Goal: Task Accomplishment & Management: Use online tool/utility

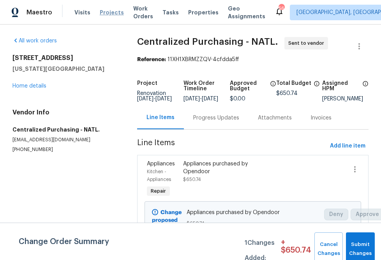
click at [100, 15] on span "Projects" at bounding box center [112, 13] width 24 height 8
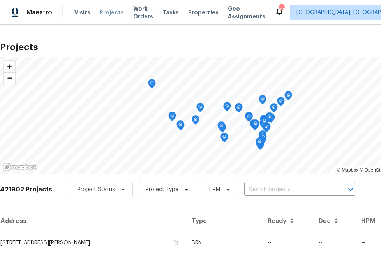
click at [105, 13] on span "Projects" at bounding box center [112, 13] width 24 height 8
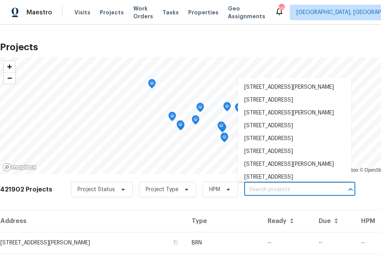
click at [295, 192] on input "text" at bounding box center [288, 190] width 89 height 12
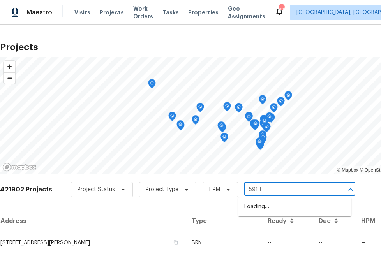
type input "591 fo"
click at [261, 226] on li "[STREET_ADDRESS]" at bounding box center [294, 220] width 113 height 13
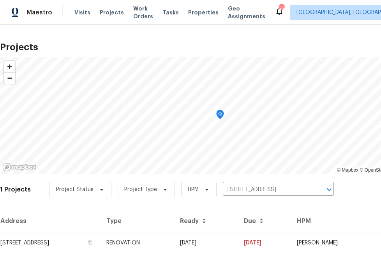
scroll to position [19, 0]
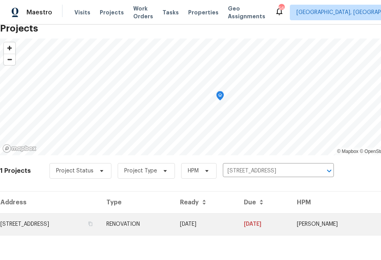
click at [85, 225] on td "[STREET_ADDRESS]" at bounding box center [50, 225] width 100 height 22
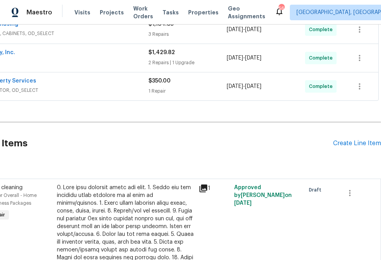
scroll to position [315, 59]
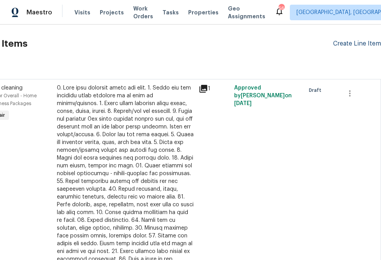
click at [338, 44] on div "Create Line Item" at bounding box center [357, 43] width 48 height 7
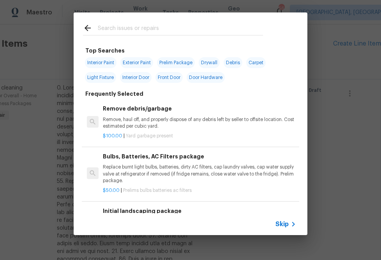
click at [277, 226] on span "Skip" at bounding box center [281, 225] width 13 height 8
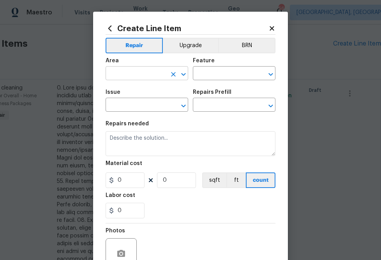
click at [138, 69] on input "text" at bounding box center [136, 74] width 61 height 12
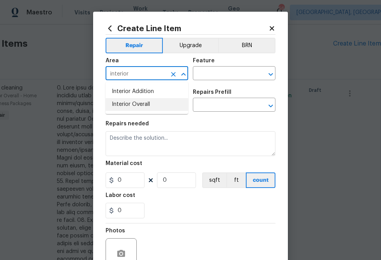
click at [145, 100] on li "Interior Overall" at bounding box center [147, 104] width 83 height 13
type input "Interior Overall"
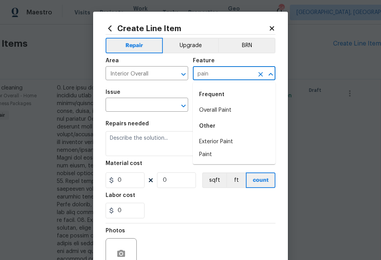
click at [194, 117] on div "Other" at bounding box center [234, 126] width 83 height 19
click at [194, 113] on li "Overall Paint" at bounding box center [234, 110] width 83 height 13
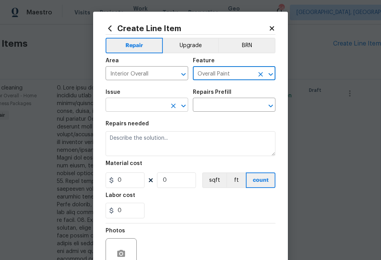
type input "Overall Paint"
click at [123, 111] on input "text" at bounding box center [136, 106] width 61 height 12
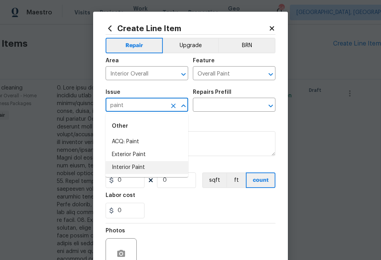
click at [147, 167] on li "Interior Paint" at bounding box center [147, 167] width 83 height 13
type input "Interior Paint"
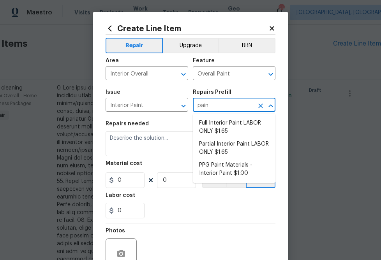
type input "paint"
click at [207, 169] on li "PPG Paint Materials - Interior Paint $1.00" at bounding box center [234, 169] width 83 height 21
type input "PPG Paint Materials - Interior Paint $1.00"
type textarea "PPG Paint Materials ordered by Opendoor"
type input "1"
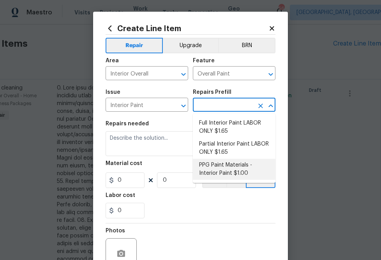
type input "1"
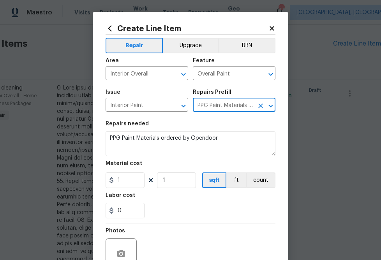
type input "PPG Paint Materials - Interior Paint $1.00"
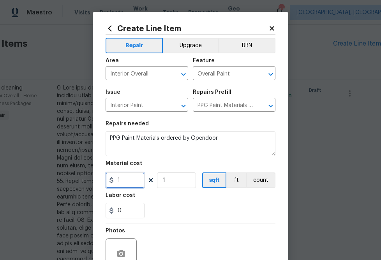
click at [124, 183] on input "1" at bounding box center [125, 181] width 39 height 16
paste input "68.47"
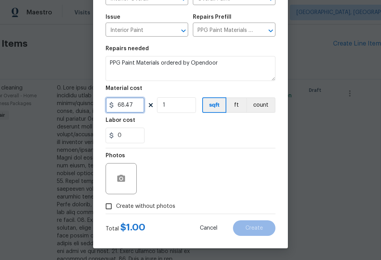
type input "68.47"
click at [150, 207] on span "Create without photos" at bounding box center [145, 207] width 59 height 8
click at [116, 207] on input "Create without photos" at bounding box center [108, 206] width 15 height 15
checkbox input "true"
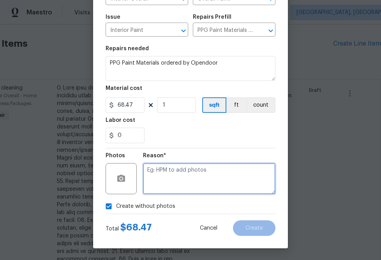
click at [180, 171] on textarea at bounding box center [209, 178] width 132 height 31
type textarea "n.a"
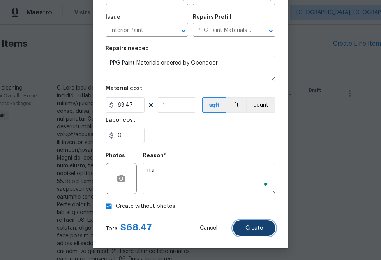
click at [256, 226] on span "Create" at bounding box center [254, 229] width 18 height 6
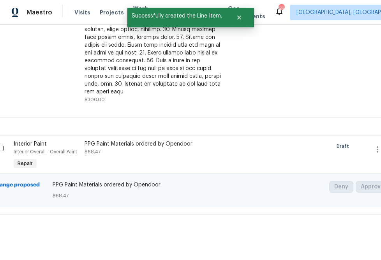
scroll to position [514, 0]
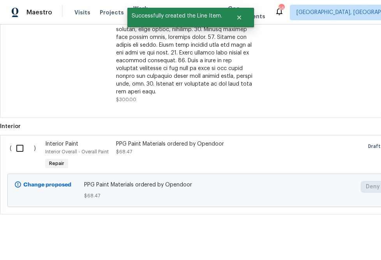
click at [15, 141] on input "checkbox" at bounding box center [23, 148] width 22 height 16
checkbox input "true"
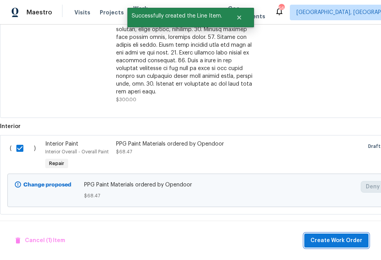
click at [346, 240] on span "Create Work Order" at bounding box center [337, 241] width 52 height 10
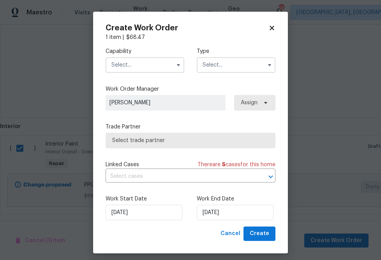
click at [159, 64] on input "text" at bounding box center [145, 65] width 79 height 16
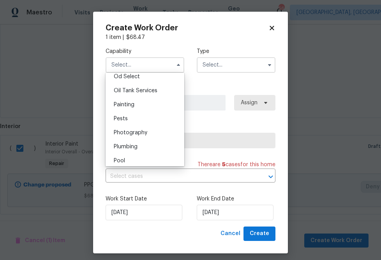
scroll to position [625, 0]
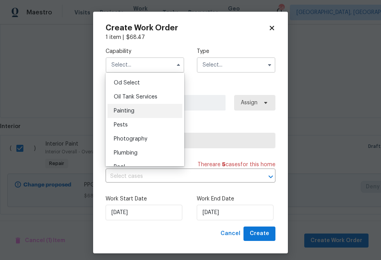
click at [151, 109] on div "Painting" at bounding box center [145, 111] width 75 height 14
type input "Painting"
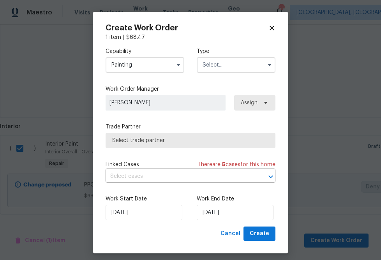
click at [226, 59] on input "text" at bounding box center [236, 65] width 79 height 16
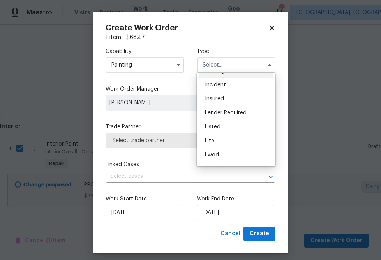
scroll to position [154, 0]
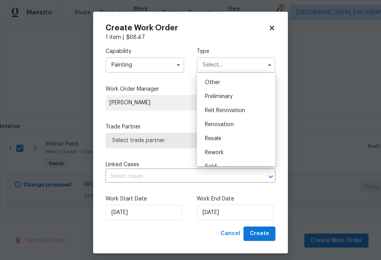
click at [221, 125] on span "Renovation" at bounding box center [219, 124] width 29 height 5
type input "Renovation"
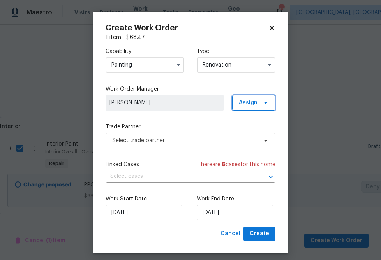
click at [243, 106] on span "Assign" at bounding box center [248, 103] width 19 height 8
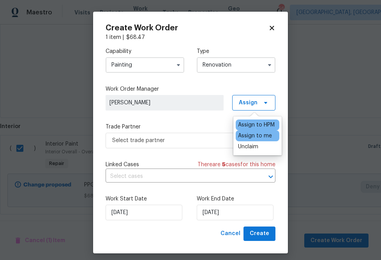
click at [245, 138] on div "Assign to me" at bounding box center [255, 136] width 34 height 8
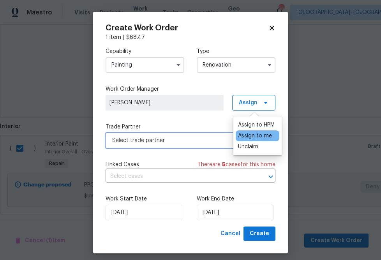
click at [197, 141] on span "Select trade partner" at bounding box center [184, 141] width 145 height 8
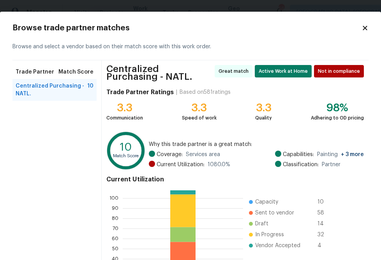
scroll to position [86, 0]
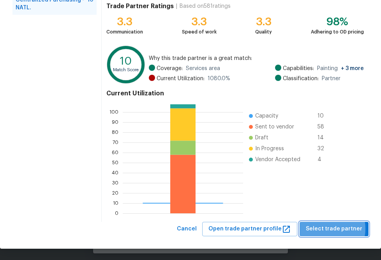
click at [330, 228] on span "Select trade partner" at bounding box center [334, 229] width 57 height 10
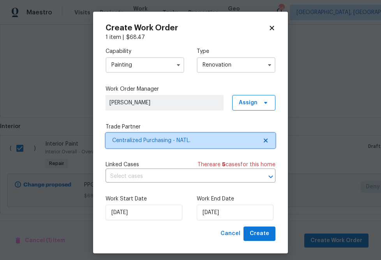
scroll to position [0, 0]
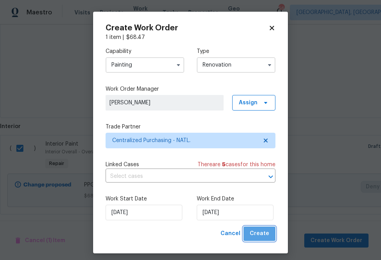
click at [274, 235] on button "Create" at bounding box center [260, 234] width 32 height 14
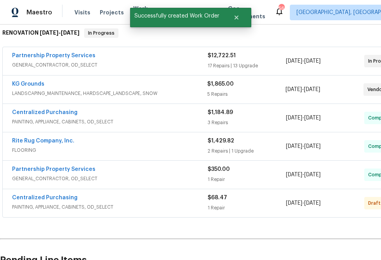
scroll to position [136, 0]
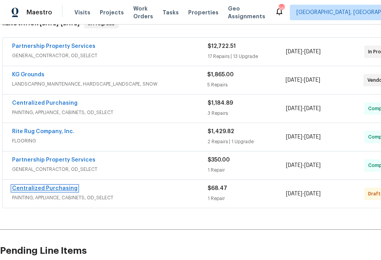
click at [66, 188] on link "Centralized Purchasing" at bounding box center [44, 188] width 65 height 5
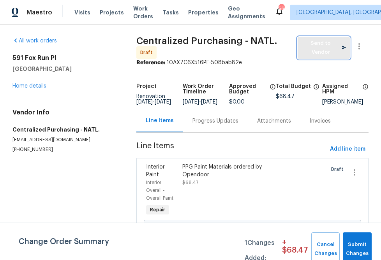
click at [310, 44] on span "Send to Vendor" at bounding box center [324, 48] width 44 height 18
